Goal: Book appointment/travel/reservation

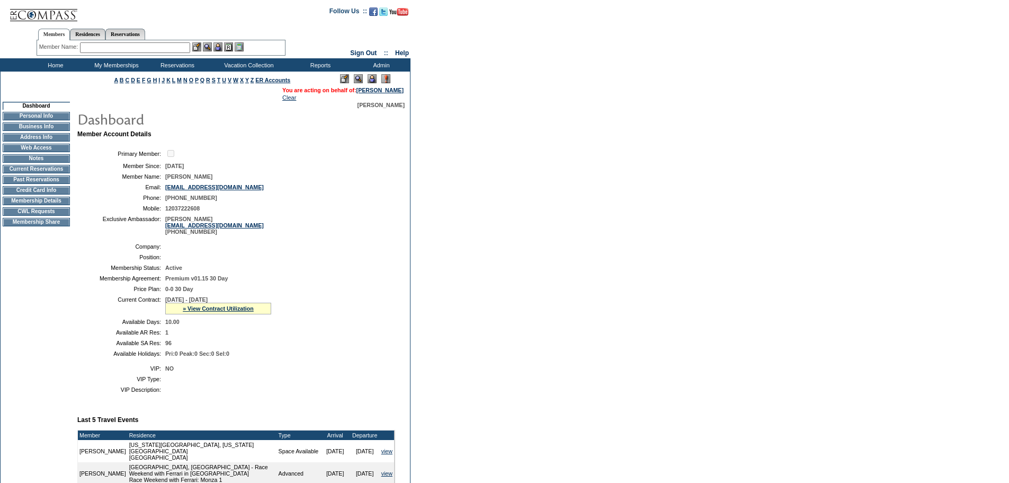
click at [490, 229] on form "Follow Us ::" at bounding box center [504, 402] width 1009 height 805
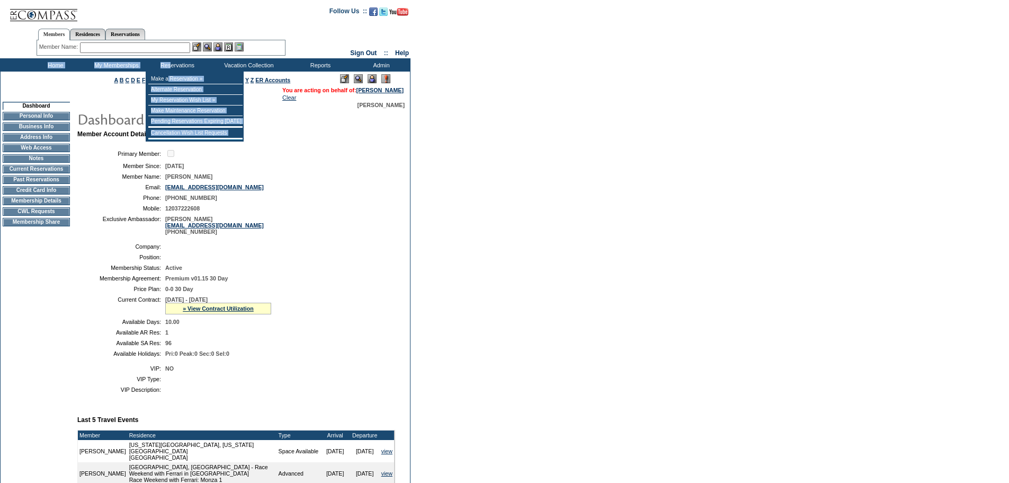
drag, startPoint x: 170, startPoint y: 71, endPoint x: 173, endPoint y: 76, distance: 6.2
click at [171, 72] on div "Search Availability Browse Calendars Cancellation Wish List Make a Reservation …" at bounding box center [504, 64] width 1009 height 13
click at [173, 76] on td "Make a Reservation »" at bounding box center [195, 79] width 94 height 11
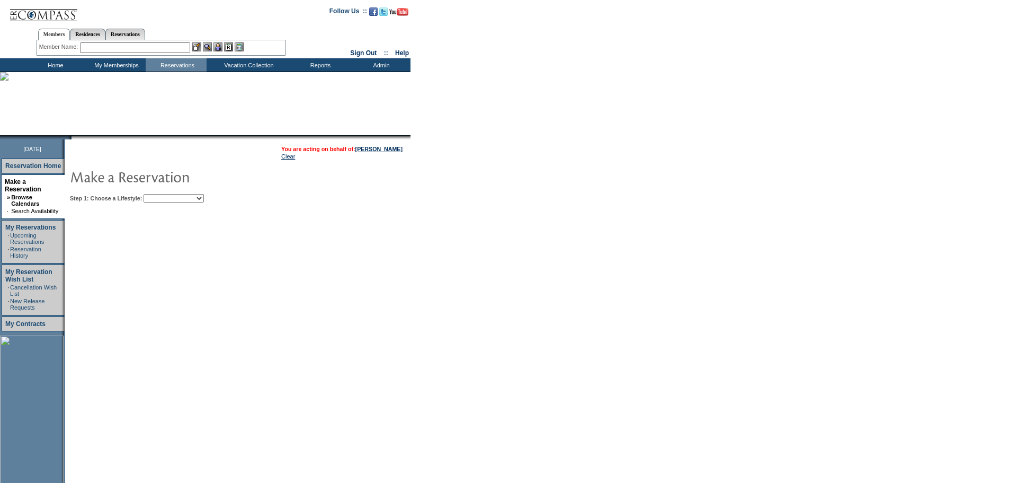
click at [197, 207] on td "You are acting on behalf of: [PERSON_NAME] Clear Step 1: Choose a Lifestyle: Be…" at bounding box center [270, 332] width 411 height 387
click at [199, 202] on select "Beach Leisure Metropolitan Mountain OIAL for Adventure OIAL for Couples OIAL fo…" at bounding box center [174, 198] width 60 height 8
select select "Metropolitan"
click at [162, 195] on select "Beach Leisure Metropolitan Mountain OIAL for Adventure OIAL for Couples OIAL fo…" at bounding box center [174, 198] width 60 height 8
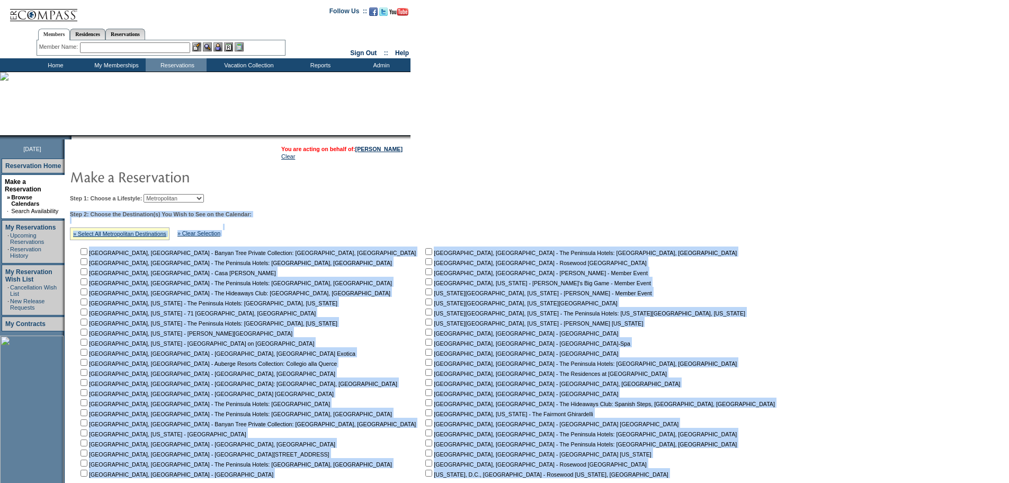
click at [385, 215] on div "Step 2: Choose the Destination(s) You Wish to See on the Calendar: » Select All…" at bounding box center [426, 345] width 713 height 268
drag, startPoint x: 466, startPoint y: 212, endPoint x: 470, endPoint y: 219, distance: 8.1
click at [466, 212] on td "Step 1: Choose a Lifestyle: Beach Leisure Metropolitan Mountain OIAL for Advent…" at bounding box center [424, 359] width 715 height 338
click at [524, 321] on td "Manila, Philippines - The Peninsula Hotels: Manila, Philippines Munich, Germany…" at bounding box center [602, 362] width 358 height 232
click at [425, 323] on input "checkbox" at bounding box center [428, 321] width 7 height 7
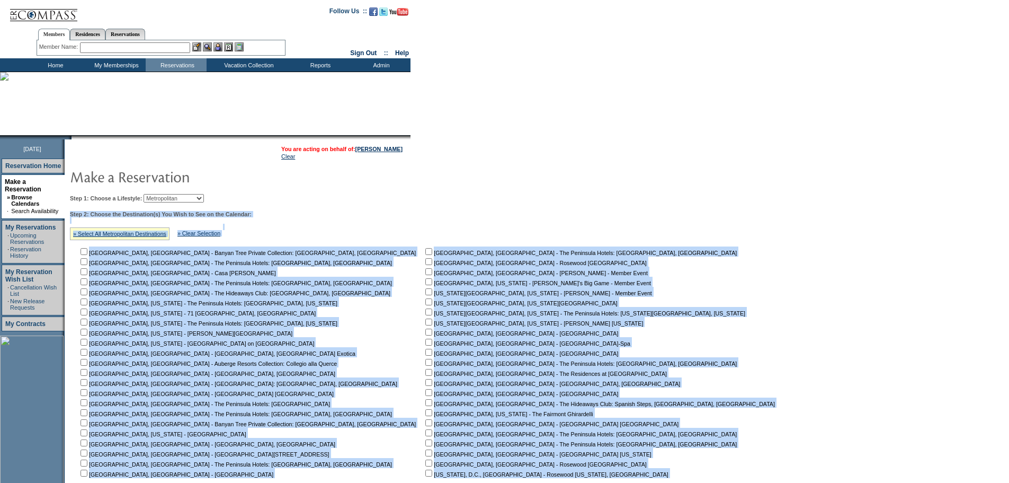
checkbox input "true"
click at [425, 305] on input "checkbox" at bounding box center [428, 301] width 7 height 7
checkbox input "true"
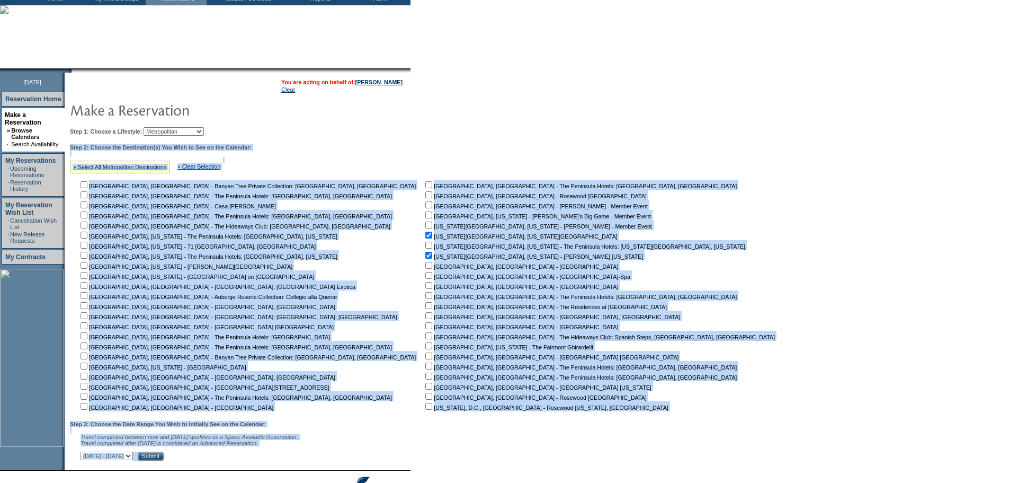
scroll to position [130, 0]
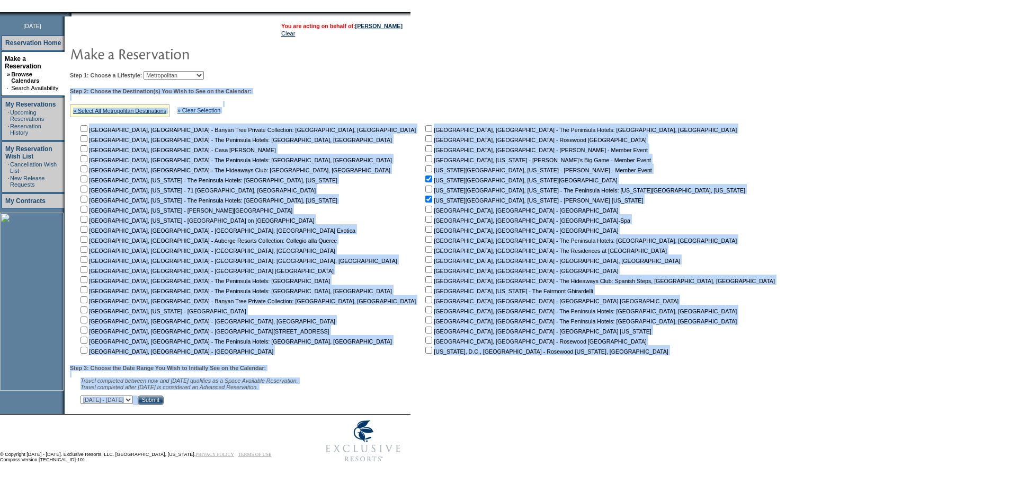
click at [164, 397] on input "Submit" at bounding box center [151, 400] width 26 height 10
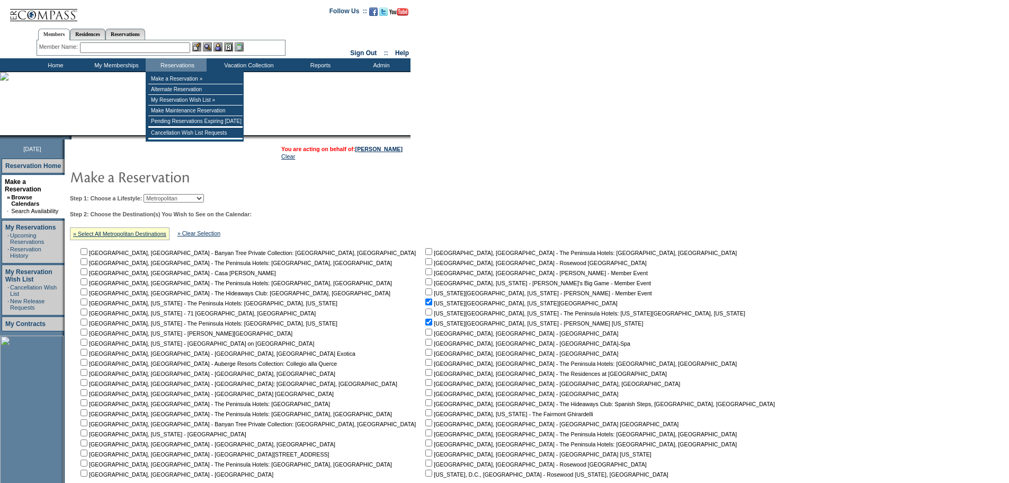
click at [154, 52] on input "text" at bounding box center [135, 47] width 110 height 11
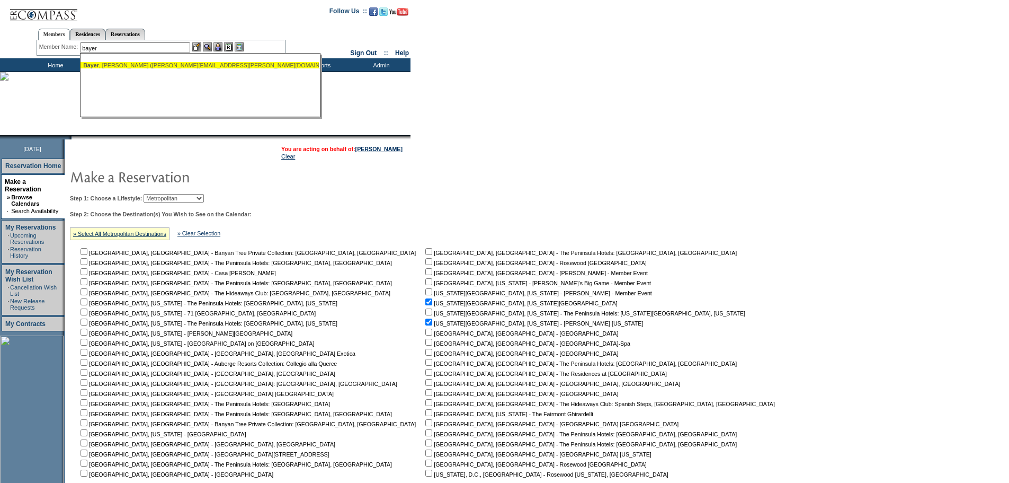
drag, startPoint x: 135, startPoint y: 64, endPoint x: 220, endPoint y: 60, distance: 84.8
click at [136, 64] on div "[PERSON_NAME] ([PERSON_NAME][EMAIL_ADDRESS][PERSON_NAME][DOMAIN_NAME])" at bounding box center [199, 65] width 233 height 6
type input "[PERSON_NAME] ([PERSON_NAME][EMAIL_ADDRESS][PERSON_NAME][DOMAIN_NAME])"
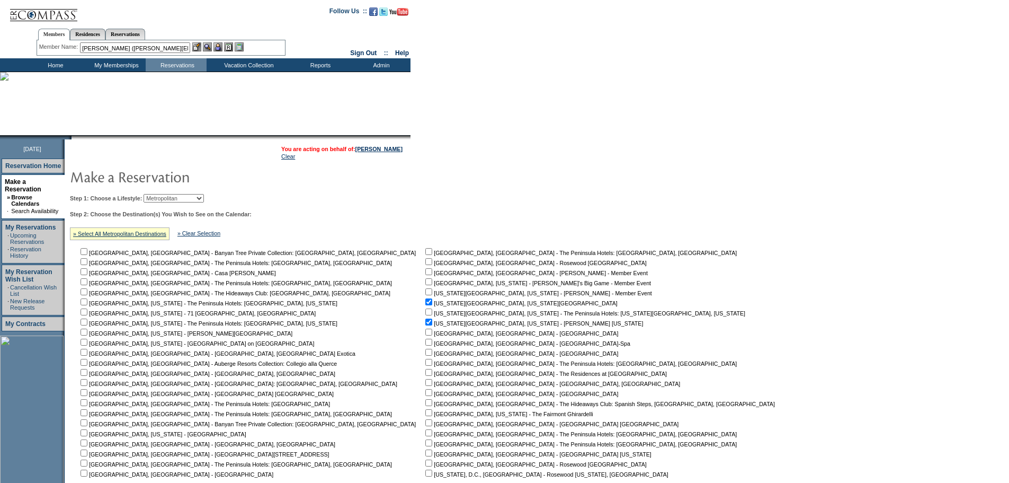
click at [219, 46] on img at bounding box center [217, 46] width 9 height 9
click at [212, 46] on img at bounding box center [207, 46] width 9 height 9
